Goal: Find specific page/section: Find specific page/section

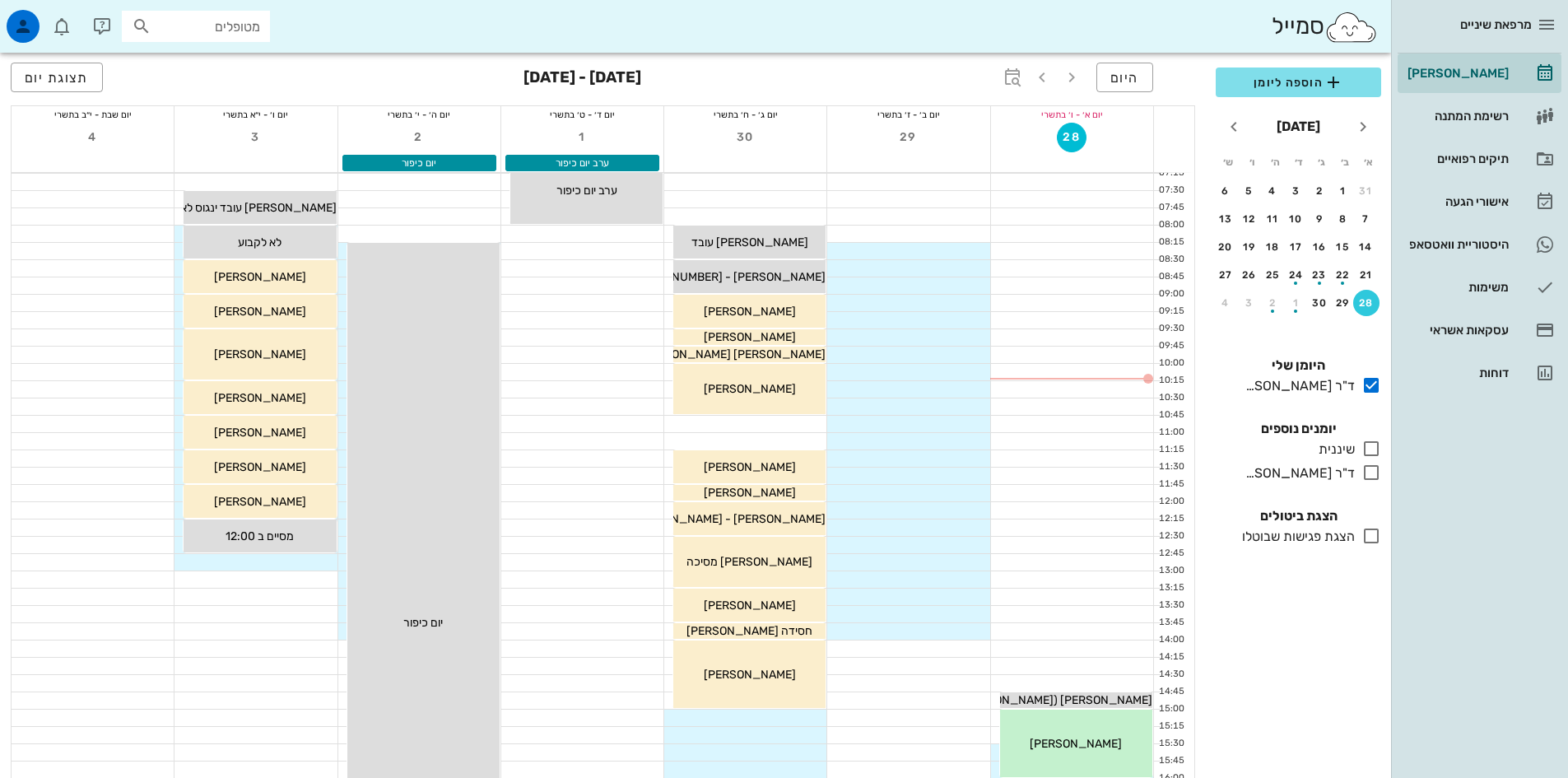
click at [247, 34] on input "מטופלים" at bounding box center [207, 26] width 106 height 22
type input "[PERSON_NAME]"
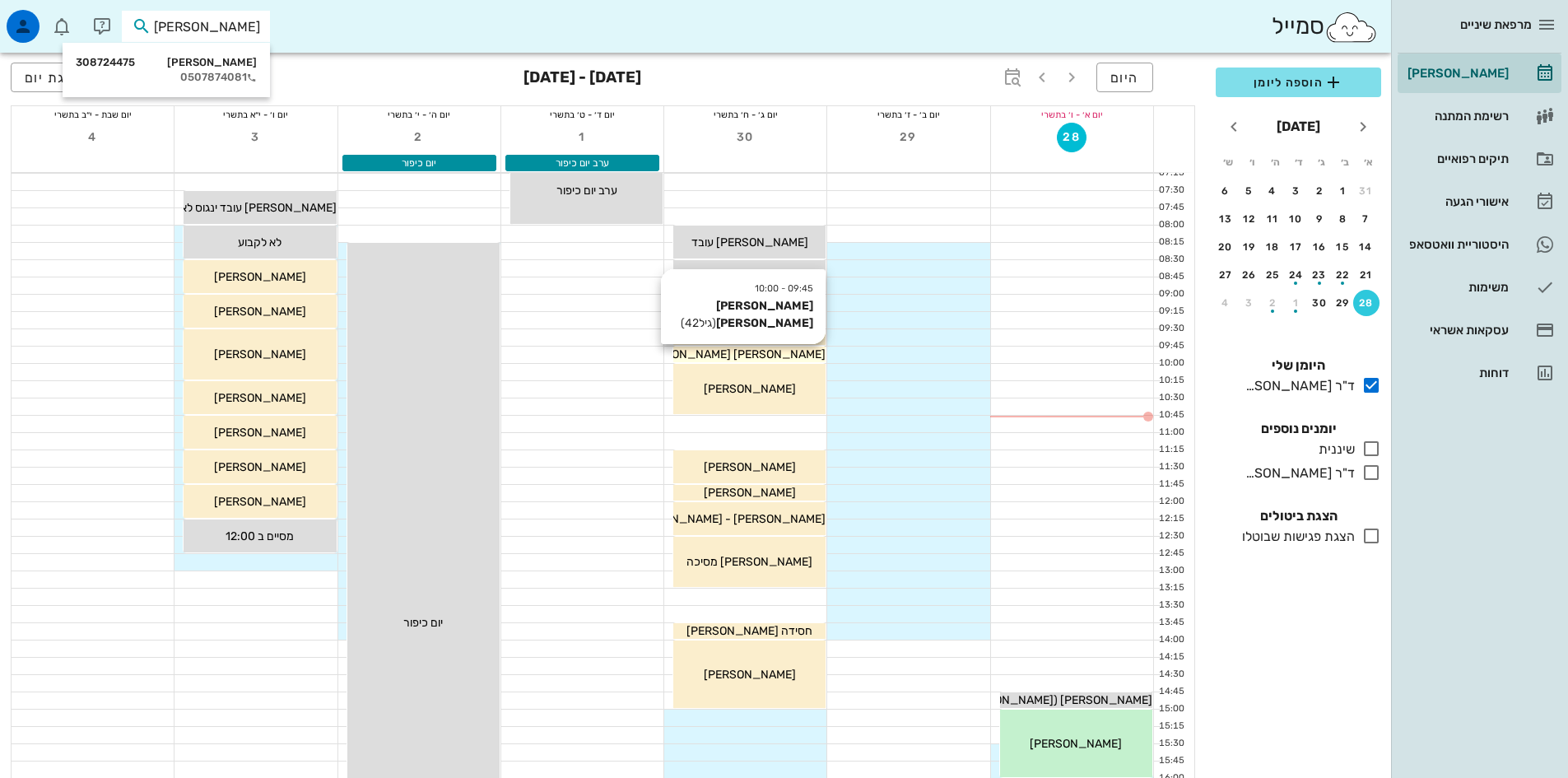
click at [791, 353] on div "[PERSON_NAME] [PERSON_NAME]" at bounding box center [749, 354] width 152 height 17
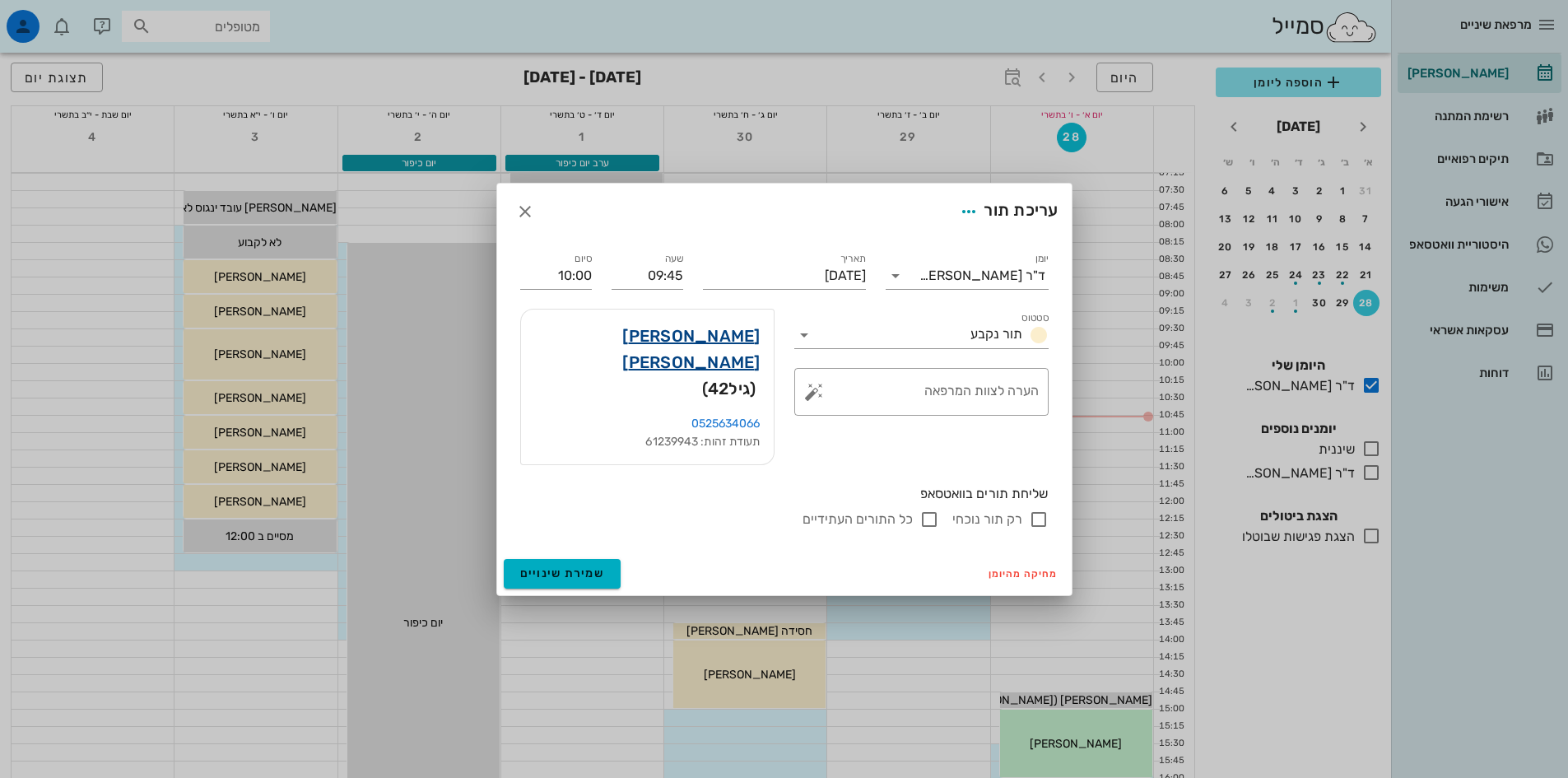
click at [739, 366] on link "[PERSON_NAME] [PERSON_NAME]" at bounding box center [647, 349] width 227 height 53
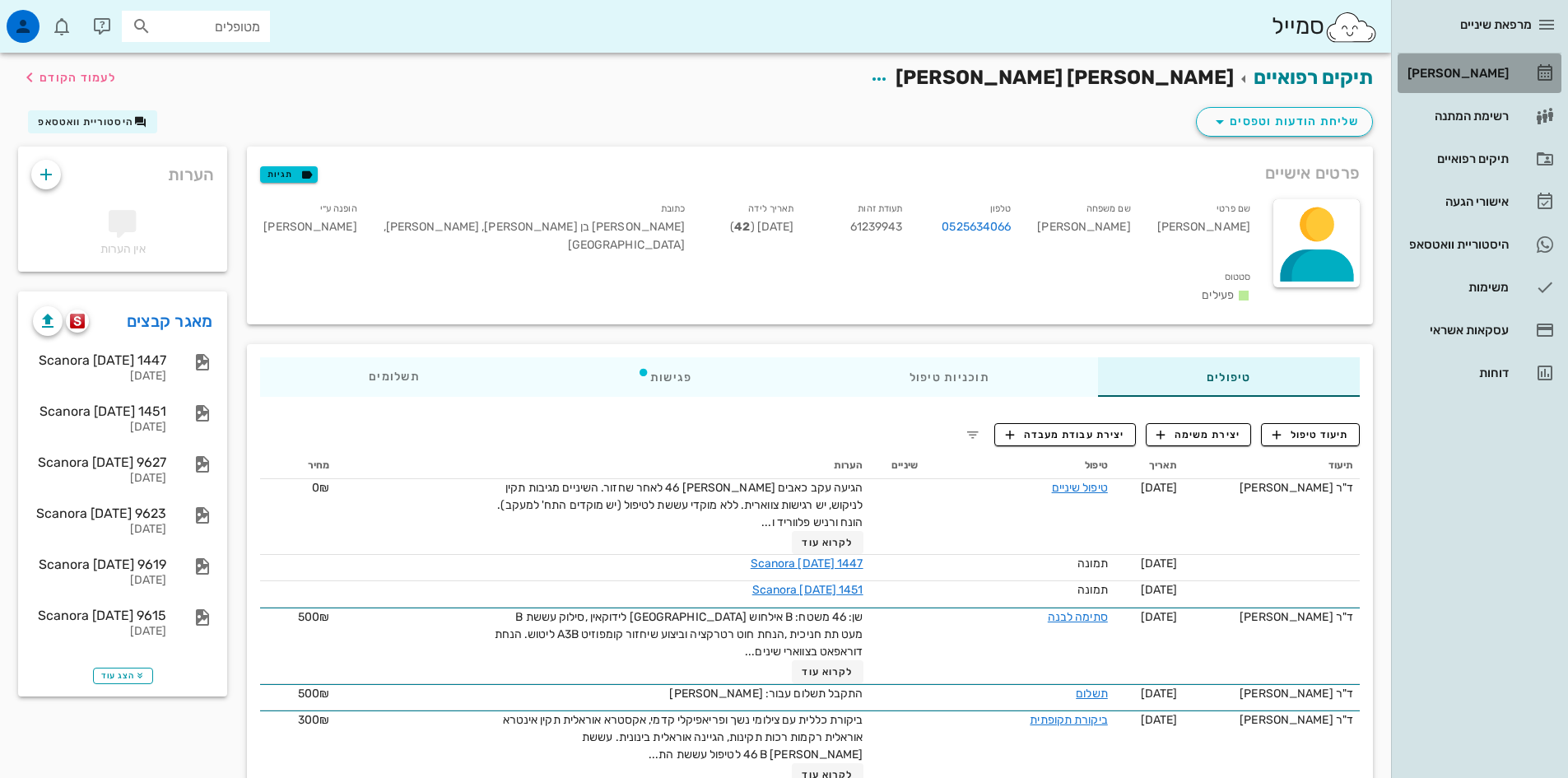
click at [1472, 72] on div "[PERSON_NAME]" at bounding box center [1456, 73] width 105 height 13
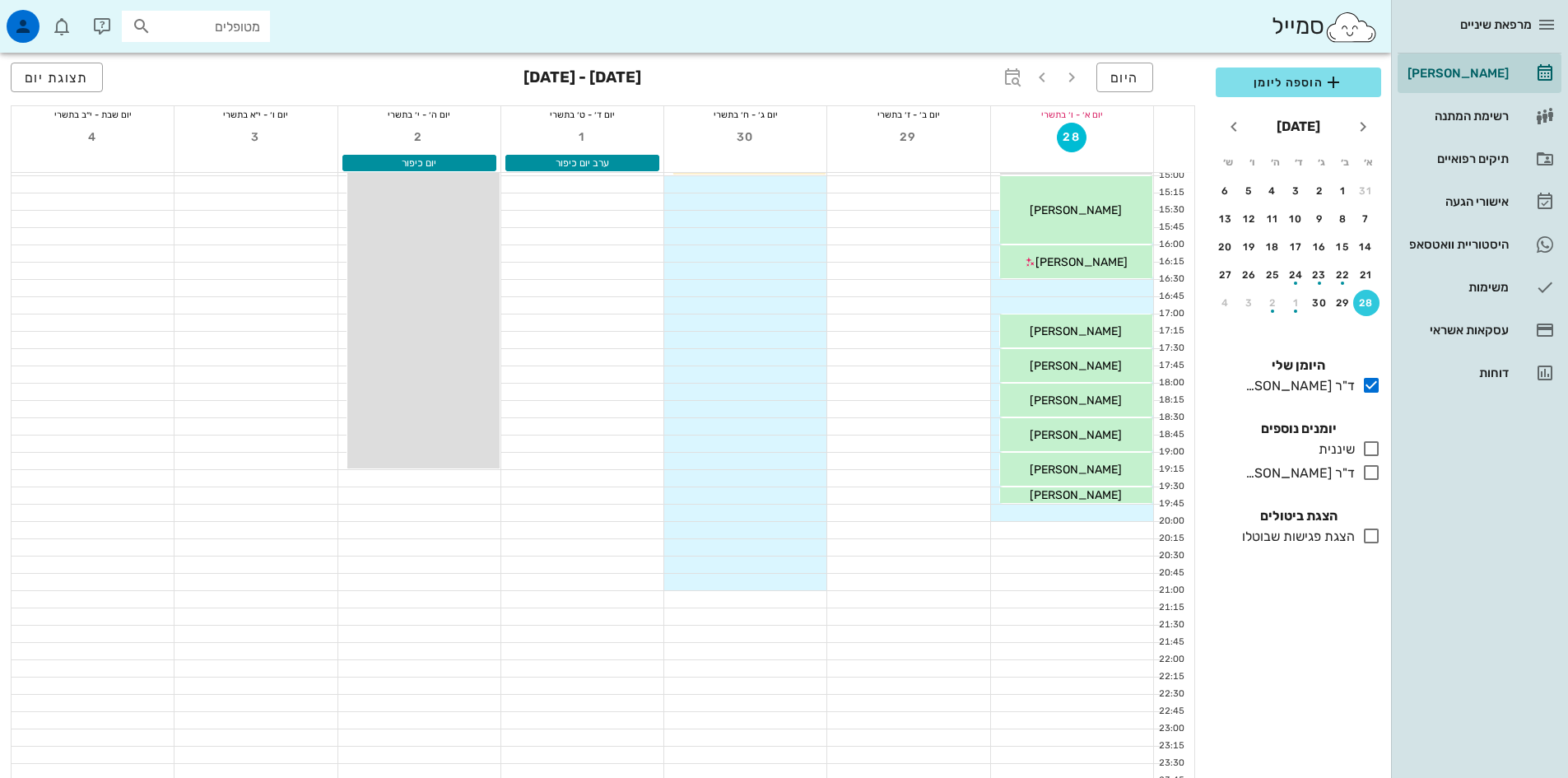
scroll to position [553, 0]
